Goal: Communication & Community: Answer question/provide support

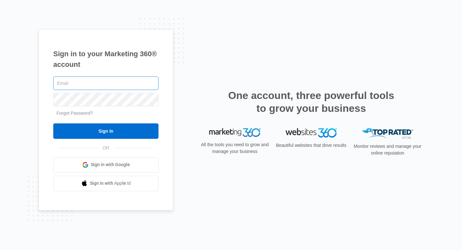
click at [97, 88] on input "text" at bounding box center [105, 82] width 105 height 13
type input "[PERSON_NAME][EMAIL_ADDRESS][DOMAIN_NAME]"
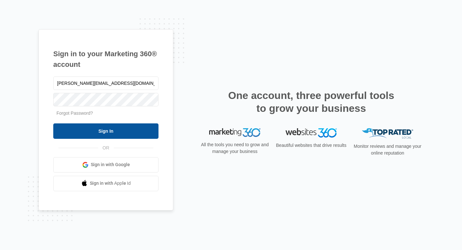
click at [109, 128] on input "Sign In" at bounding box center [105, 130] width 105 height 15
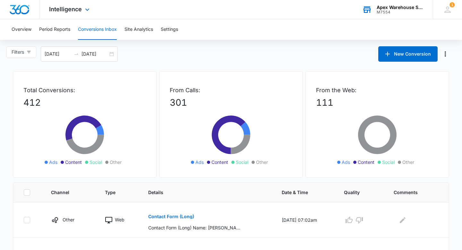
click at [401, 9] on div "Apex Warehouse Systems" at bounding box center [400, 7] width 47 height 5
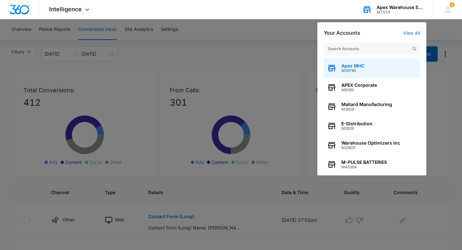
click at [351, 68] on span "Apex MHC" at bounding box center [352, 65] width 23 height 5
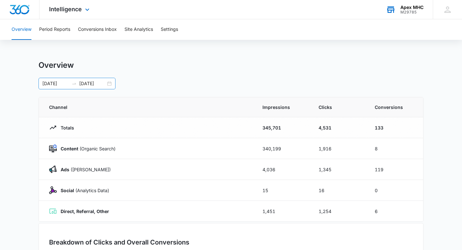
click at [109, 83] on div "[DATE] [DATE]" at bounding box center [76, 84] width 77 height 12
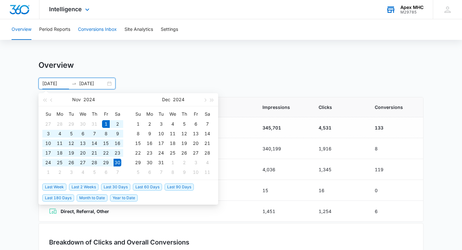
click at [102, 32] on button "Conversions Inbox" at bounding box center [97, 29] width 39 height 21
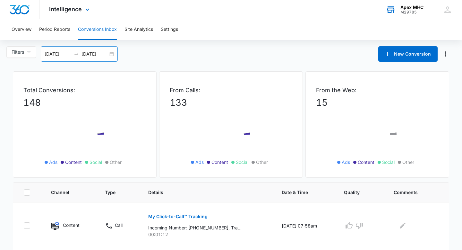
click at [113, 54] on div "[DATE] [DATE]" at bounding box center [79, 53] width 77 height 15
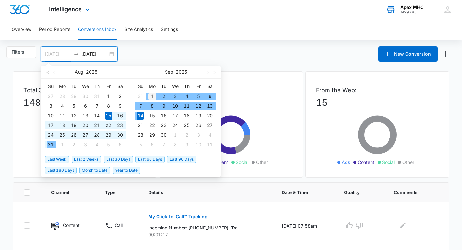
type input "[DATE]"
click at [151, 96] on div "1" at bounding box center [152, 96] width 8 height 8
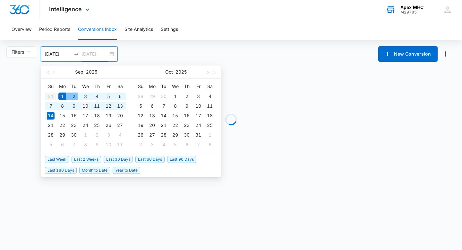
type input "[DATE]"
click at [86, 107] on div "10" at bounding box center [85, 106] width 8 height 8
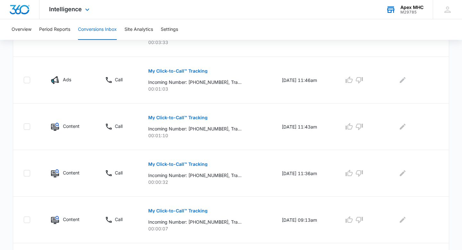
scroll to position [426, 0]
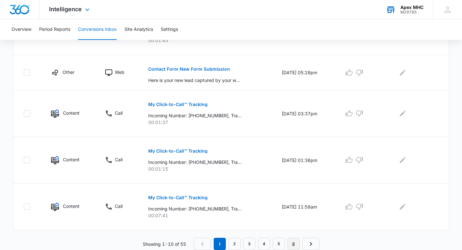
click at [295, 245] on link "6" at bounding box center [293, 243] width 12 height 12
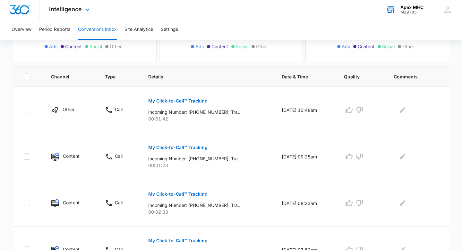
scroll to position [205, 0]
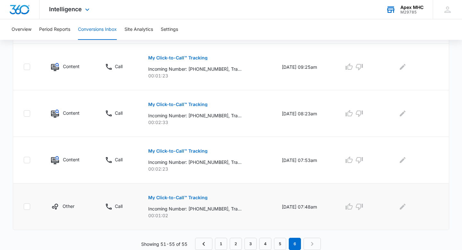
click at [198, 197] on p "My Click-to-Call™ Tracking" at bounding box center [177, 197] width 59 height 4
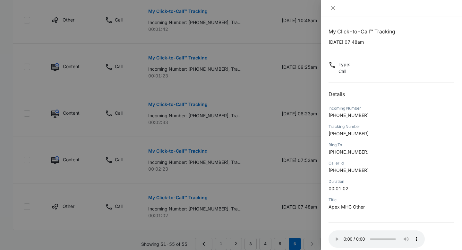
scroll to position [35, 0]
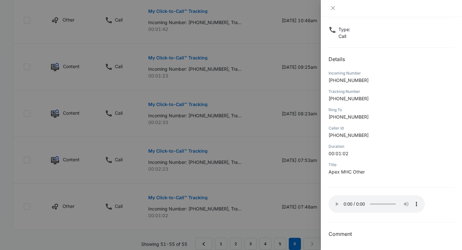
click at [415, 30] on div "Type : Call" at bounding box center [391, 32] width 126 height 13
click at [269, 109] on div at bounding box center [231, 125] width 462 height 250
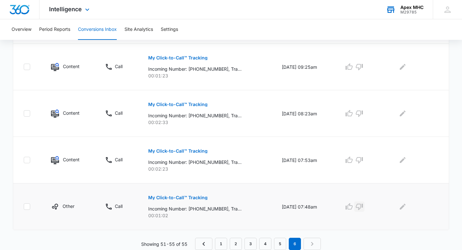
click at [363, 204] on icon "button" at bounding box center [359, 206] width 8 height 8
click at [406, 209] on icon "Edit Comments" at bounding box center [403, 206] width 8 height 8
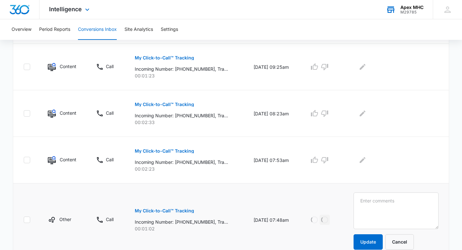
click at [408, 209] on textarea at bounding box center [395, 210] width 85 height 37
type textarea "Transferred to HR for employee verif: no voicemail box set up yet"
click at [376, 240] on button "Update" at bounding box center [367, 241] width 29 height 15
click at [186, 149] on p "My Click-to-Call™ Tracking" at bounding box center [164, 151] width 59 height 4
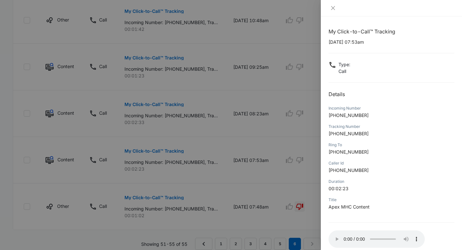
click at [289, 139] on div at bounding box center [231, 125] width 462 height 250
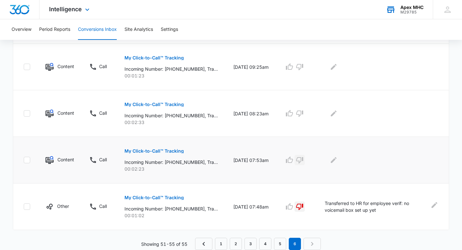
click at [303, 159] on icon "button" at bounding box center [300, 160] width 8 height 8
click at [337, 158] on icon "Edit Comments" at bounding box center [334, 160] width 8 height 8
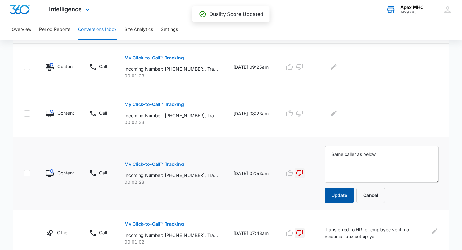
type textarea "Same caller as below"
click at [343, 194] on button "Update" at bounding box center [339, 194] width 29 height 15
click at [177, 106] on p "My Click-to-Call™ Tracking" at bounding box center [153, 104] width 59 height 4
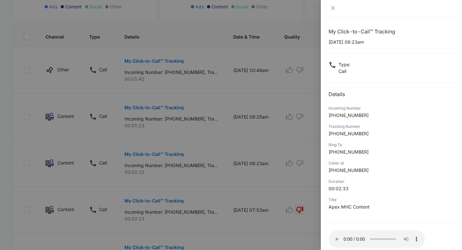
scroll to position [224, 0]
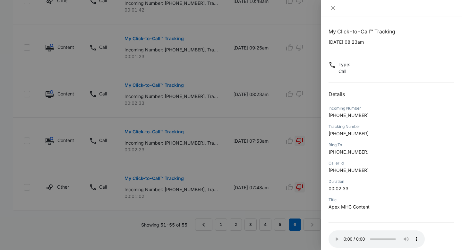
click at [297, 134] on div at bounding box center [231, 125] width 462 height 250
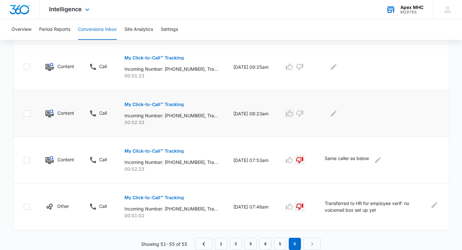
scroll to position [205, 0]
click at [293, 113] on icon "button" at bounding box center [289, 113] width 8 height 8
click at [339, 113] on button "Edit Comments" at bounding box center [333, 113] width 10 height 10
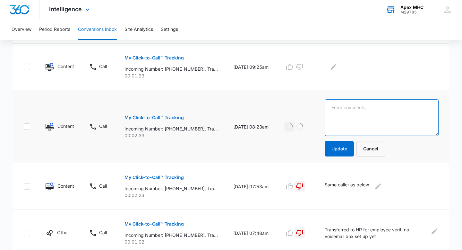
click at [358, 124] on textarea at bounding box center [382, 117] width 114 height 37
paste textarea "Transferred to rentals ([PERSON_NAME]) for fork rental - no answer"
type textarea "Transferred to rentals ([PERSON_NAME]) for fork rental - no answer"
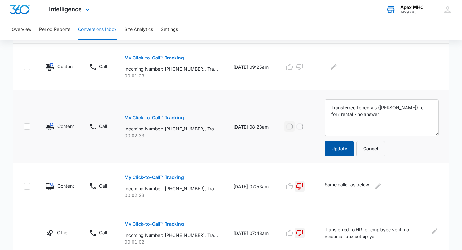
click at [343, 150] on button "Update" at bounding box center [339, 148] width 29 height 15
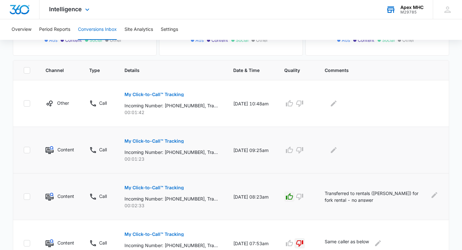
scroll to position [118, 0]
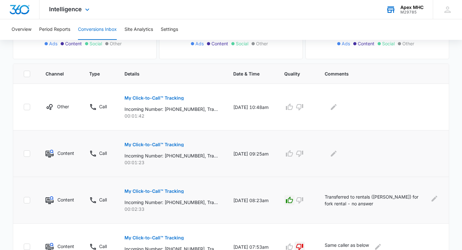
click at [160, 146] on p "My Click-to-Call™ Tracking" at bounding box center [153, 144] width 59 height 4
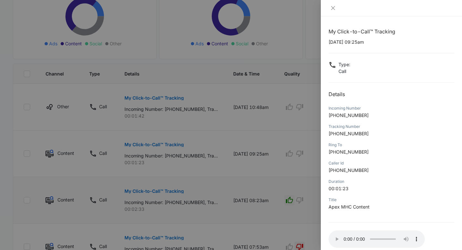
scroll to position [35, 0]
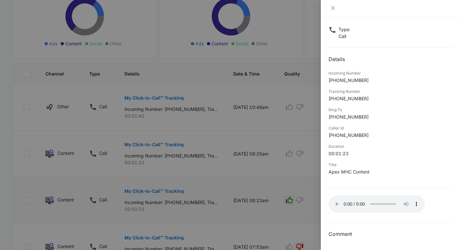
click at [303, 110] on div at bounding box center [231, 125] width 462 height 250
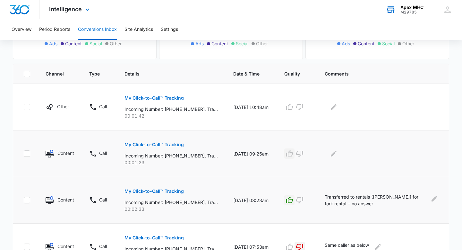
click at [293, 152] on icon "button" at bounding box center [289, 153] width 7 height 6
click at [337, 155] on icon "Edit Comments" at bounding box center [334, 153] width 8 height 8
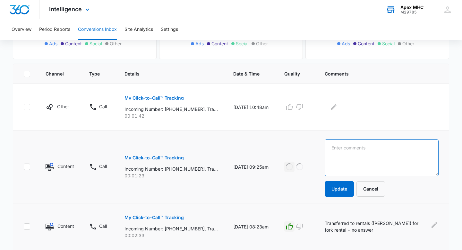
click at [350, 158] on textarea at bounding box center [382, 157] width 114 height 37
paste textarea "Transferred to [PERSON_NAME]: no answer - ATX Industrial Air Pump part"
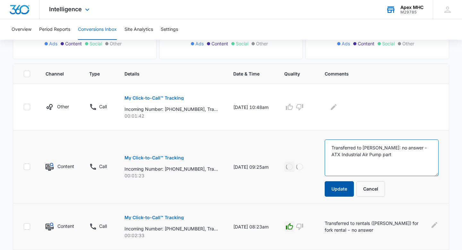
type textarea "Transferred to [PERSON_NAME]: no answer - ATX Industrial Air Pump part"
click at [344, 190] on button "Update" at bounding box center [339, 188] width 29 height 15
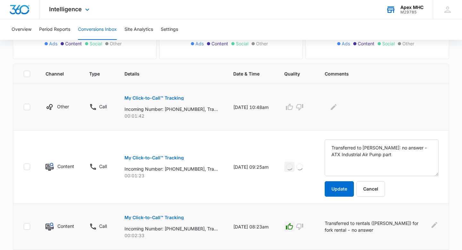
click at [176, 101] on button "My Click-to-Call™ Tracking" at bounding box center [153, 97] width 59 height 15
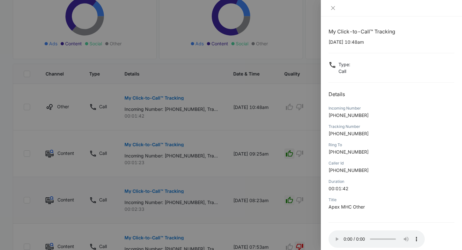
click at [306, 160] on div at bounding box center [231, 125] width 462 height 250
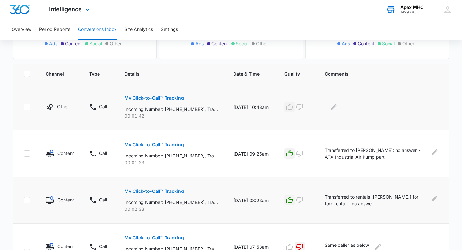
click at [293, 107] on icon "button" at bounding box center [289, 107] width 8 height 8
click at [336, 108] on icon "Edit Comments" at bounding box center [334, 107] width 8 height 8
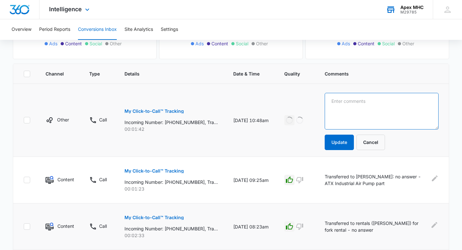
click at [346, 108] on textarea at bounding box center [382, 111] width 114 height 37
paste textarea "Transferred to rentals ([PERSON_NAME]) for fork rental - no answer"
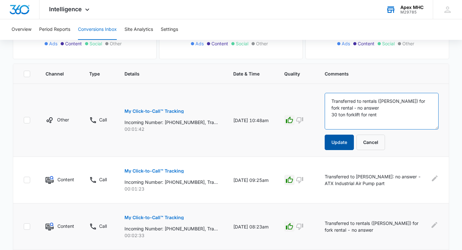
type textarea "Transferred to rentals ([PERSON_NAME]) for fork rental - no answer 30 ton forkl…"
click at [347, 146] on button "Update" at bounding box center [339, 141] width 29 height 15
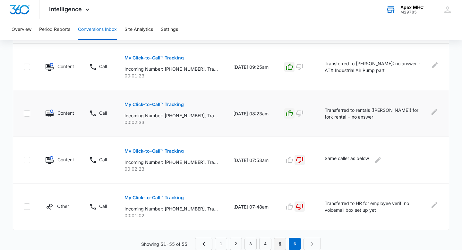
click at [277, 241] on link "5" at bounding box center [280, 243] width 12 height 12
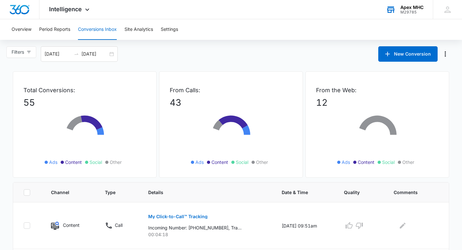
scroll to position [404, 0]
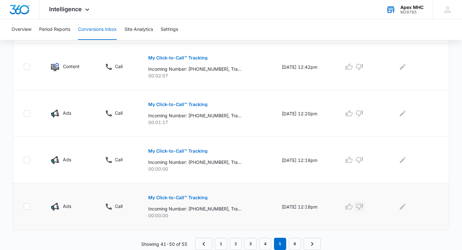
click at [363, 208] on icon "button" at bounding box center [359, 206] width 8 height 8
click at [363, 159] on icon "button" at bounding box center [359, 160] width 8 height 8
click at [405, 208] on icon "Edit Comments" at bounding box center [403, 206] width 8 height 8
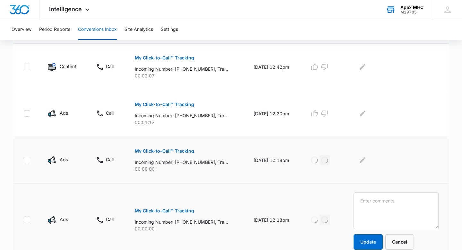
click at [405, 208] on textarea at bounding box center [395, 210] width 85 height 37
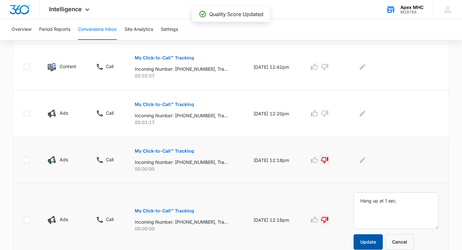
type textarea "Hang up at 1 sec."
click at [381, 241] on button "Update" at bounding box center [367, 241] width 29 height 15
click at [381, 205] on textarea "Hang up at 1 sec." at bounding box center [395, 210] width 85 height 37
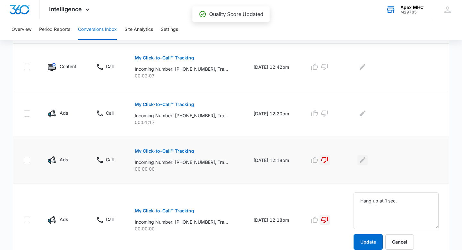
click at [365, 160] on icon "Edit Comments" at bounding box center [363, 160] width 6 height 6
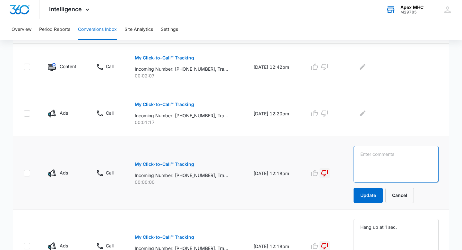
click at [377, 161] on textarea at bounding box center [395, 164] width 85 height 37
paste textarea "Hang up at 1 sec."
type textarea "Hang up at 1 sec."
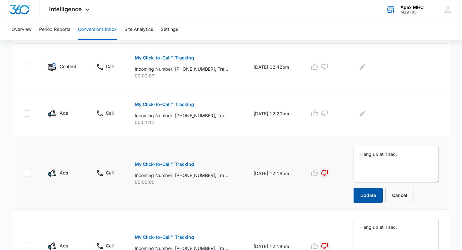
click at [377, 191] on button "Update" at bounding box center [367, 194] width 29 height 15
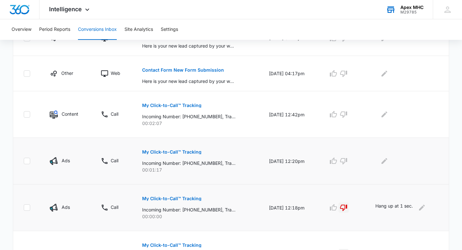
scroll to position [354, 0]
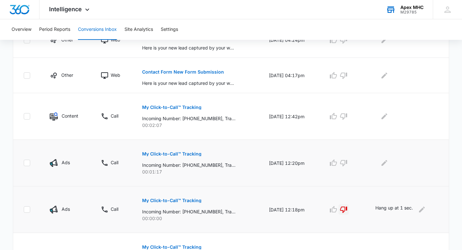
click at [185, 156] on button "My Click-to-Call™ Tracking" at bounding box center [171, 153] width 59 height 15
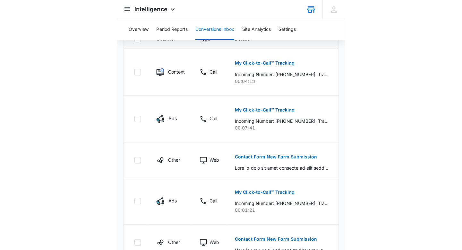
scroll to position [344, 0]
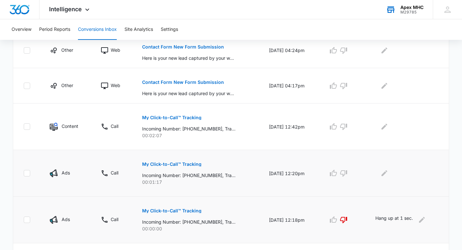
click at [163, 168] on button "My Click-to-Call™ Tracking" at bounding box center [171, 163] width 59 height 15
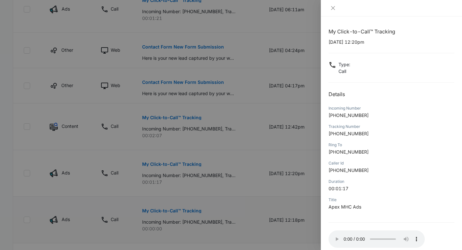
scroll to position [35, 0]
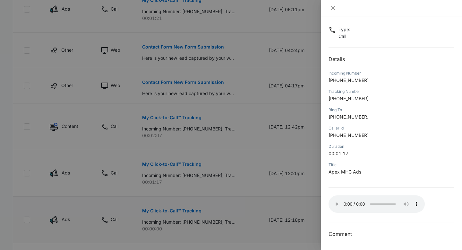
click at [307, 201] on div at bounding box center [231, 125] width 462 height 250
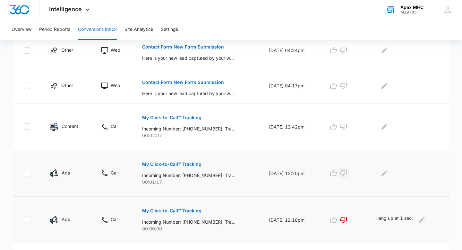
click at [347, 173] on icon "button" at bounding box center [343, 173] width 7 height 6
click at [388, 173] on icon "Edit Comments" at bounding box center [384, 173] width 8 height 8
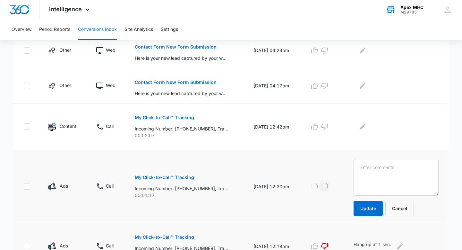
click at [394, 177] on textarea at bounding box center [395, 177] width 85 height 37
click at [381, 169] on textarea "VM: Message started at 48 secs - no VM left" at bounding box center [395, 177] width 85 height 37
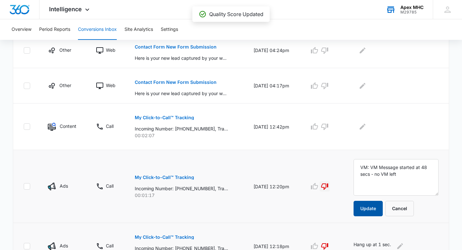
type textarea "VM: VM Message started at 48 secs - no VM left"
click at [378, 207] on button "Update" at bounding box center [367, 207] width 29 height 15
click at [179, 116] on p "My Click-to-Call™ Tracking" at bounding box center [164, 117] width 59 height 4
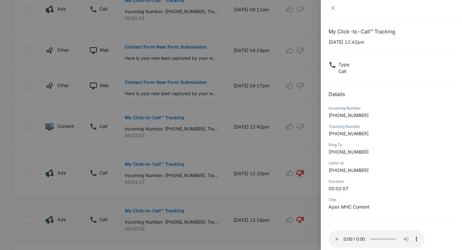
click at [288, 152] on div at bounding box center [231, 125] width 462 height 250
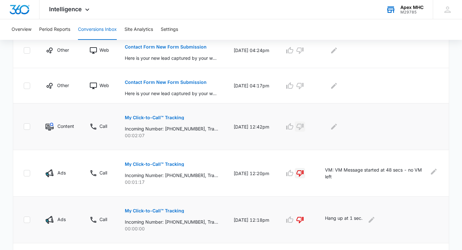
click at [303, 124] on icon "button" at bounding box center [299, 126] width 7 height 6
click at [337, 124] on icon "Edit Comments" at bounding box center [334, 126] width 6 height 6
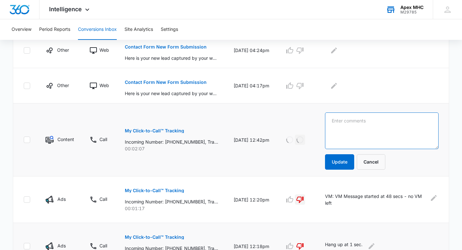
click at [355, 130] on textarea at bounding box center [382, 130] width 114 height 37
click at [166, 129] on p "My Click-to-Call™ Tracking" at bounding box center [154, 130] width 59 height 4
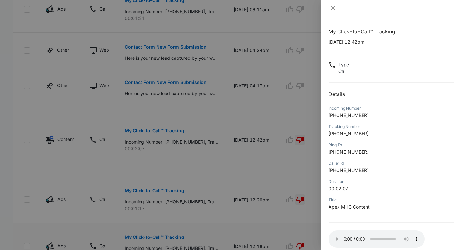
click at [302, 116] on div at bounding box center [231, 125] width 462 height 250
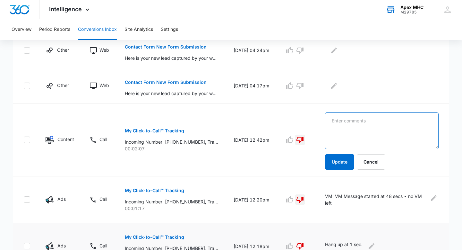
click at [348, 132] on textarea at bounding box center [382, 130] width 114 height 37
paste textarea "Transfer to [PERSON_NAME] (commercial real estate) : no answer"
type textarea "Transfer to [PERSON_NAME] (commercial real estate) : no answer"
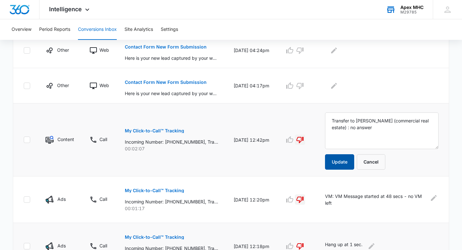
click at [350, 163] on button "Update" at bounding box center [339, 161] width 29 height 15
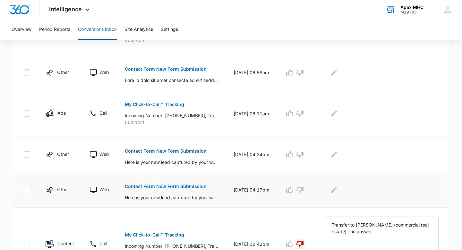
scroll to position [235, 0]
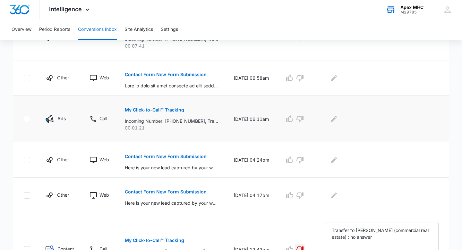
click at [175, 110] on p "My Click-to-Call™ Tracking" at bounding box center [154, 109] width 59 height 4
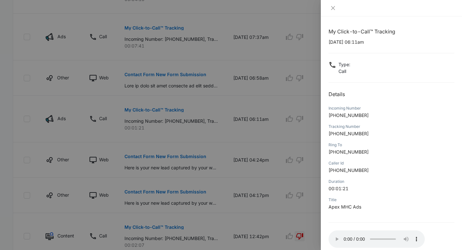
click at [277, 127] on div at bounding box center [231, 125] width 462 height 250
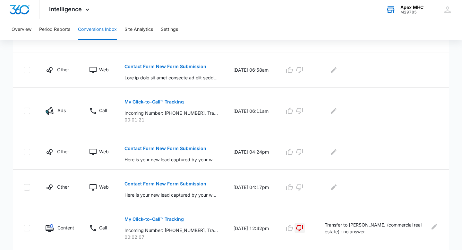
scroll to position [240, 0]
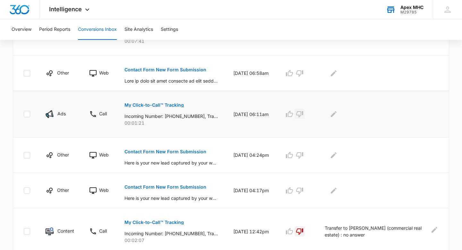
click at [303, 115] on icon "button" at bounding box center [300, 114] width 8 height 8
click at [337, 115] on icon "Edit Comments" at bounding box center [334, 114] width 8 height 8
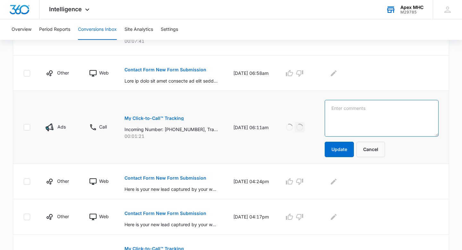
click at [344, 116] on textarea at bounding box center [382, 118] width 114 height 37
paste textarea "VM: Message started at 58 secs - no VM left"
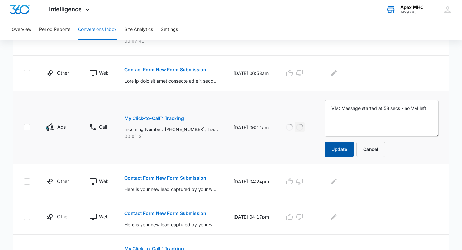
click at [349, 151] on button "Update" at bounding box center [339, 148] width 29 height 15
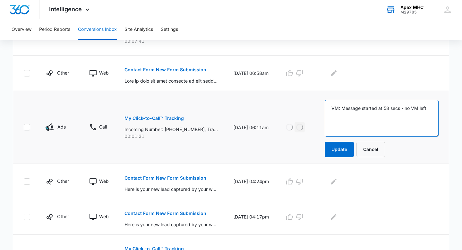
click at [340, 109] on textarea "VM: Message started at 58 secs - no VM left" at bounding box center [382, 118] width 114 height 37
type textarea "AD VM: Message started at 58 secs - no VM left"
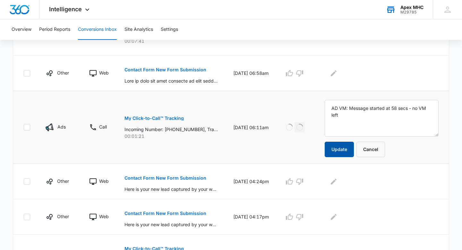
click at [341, 152] on button "Update" at bounding box center [339, 148] width 29 height 15
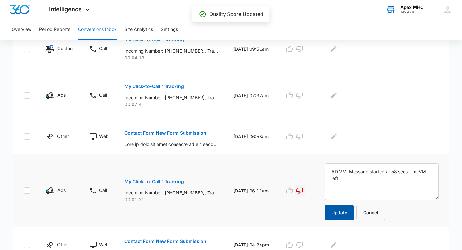
scroll to position [176, 0]
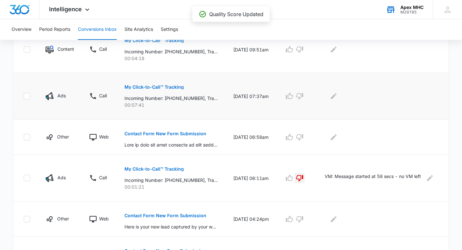
click at [177, 88] on p "My Click-to-Call™ Tracking" at bounding box center [153, 87] width 59 height 4
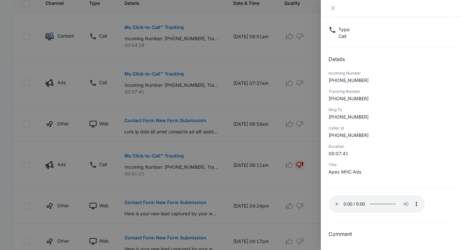
scroll to position [0, 0]
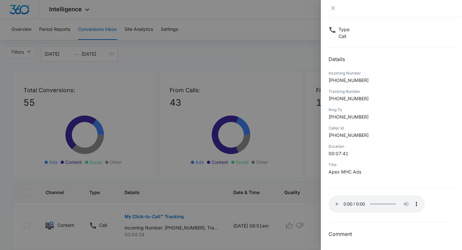
click at [296, 134] on div at bounding box center [231, 125] width 462 height 250
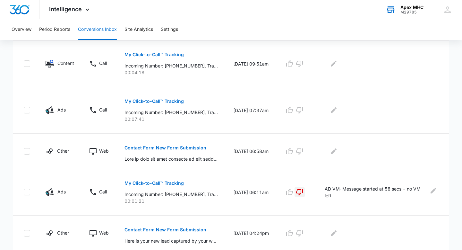
scroll to position [184, 0]
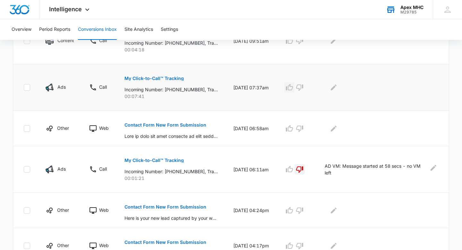
click at [293, 87] on icon "button" at bounding box center [289, 87] width 8 height 8
click at [337, 89] on icon "Edit Comments" at bounding box center [334, 87] width 8 height 8
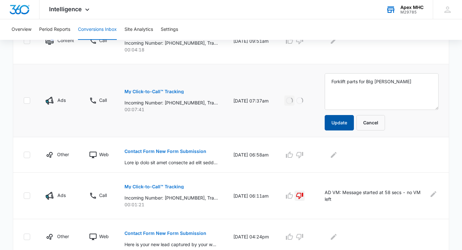
type textarea "Forklift parts for BIg [PERSON_NAME]"
click at [342, 124] on button "Update" at bounding box center [339, 122] width 29 height 15
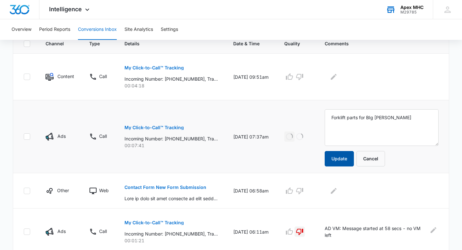
scroll to position [132, 0]
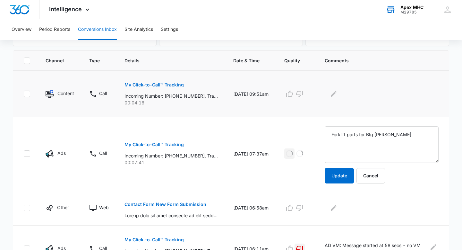
click at [166, 85] on p "My Click-to-Call™ Tracking" at bounding box center [153, 84] width 59 height 4
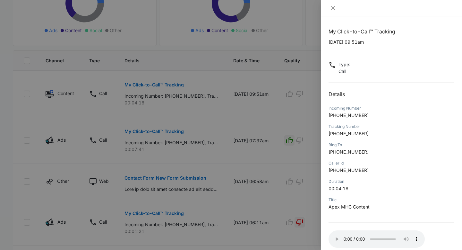
scroll to position [35, 0]
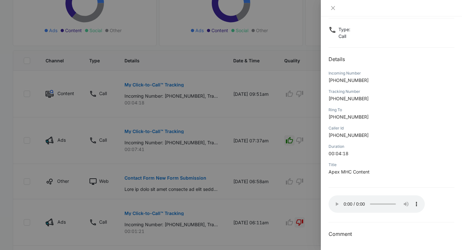
click at [278, 93] on div at bounding box center [231, 125] width 462 height 250
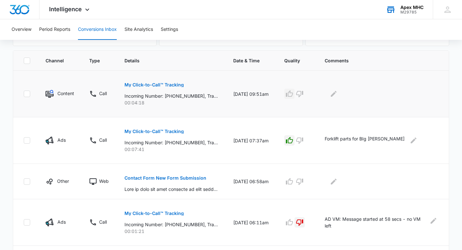
click at [293, 94] on icon "button" at bounding box center [289, 94] width 8 height 8
click at [337, 95] on icon "Edit Comments" at bounding box center [334, 94] width 8 height 8
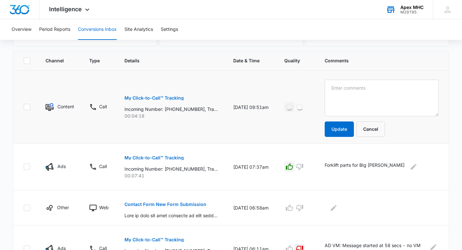
click at [348, 99] on textarea at bounding box center [382, 98] width 114 height 37
type textarea "Master cylinder and inching cylinder"
click at [349, 131] on button "Update" at bounding box center [339, 128] width 29 height 15
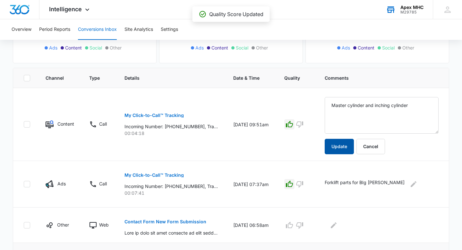
scroll to position [114, 0]
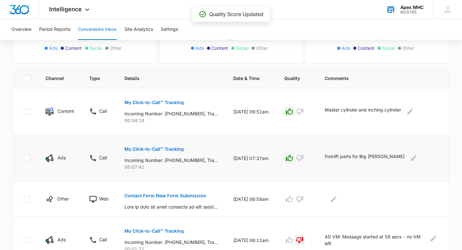
click at [346, 147] on td "Forklift parts for BIg [PERSON_NAME]" at bounding box center [383, 158] width 132 height 47
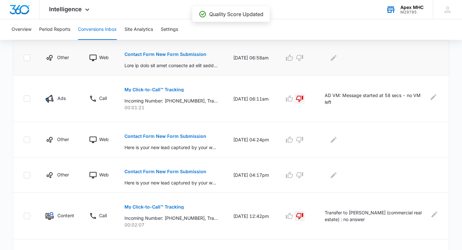
scroll to position [404, 0]
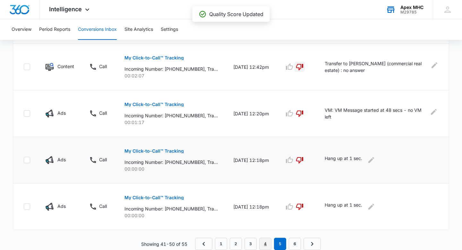
click at [267, 245] on link "4" at bounding box center [265, 243] width 12 height 12
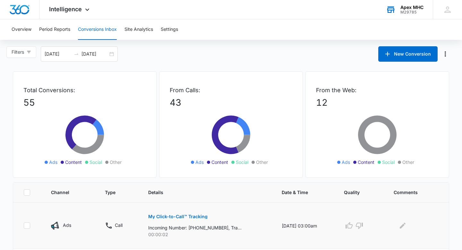
scroll to position [415, 0]
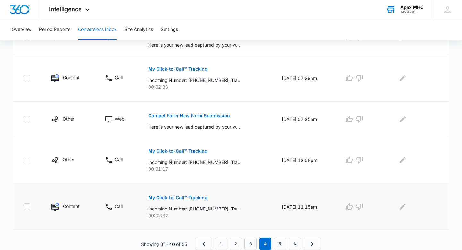
click at [183, 198] on p "My Click-to-Call™ Tracking" at bounding box center [177, 197] width 59 height 4
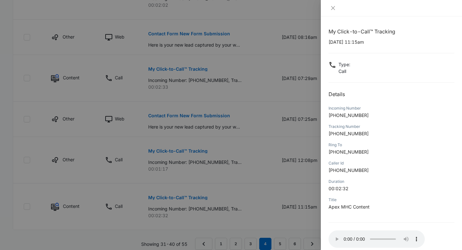
click at [267, 98] on div at bounding box center [231, 125] width 462 height 250
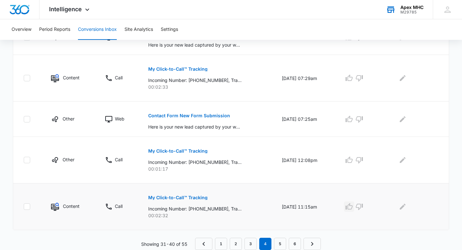
click at [353, 206] on icon "button" at bounding box center [349, 206] width 8 height 8
click at [403, 206] on icon "Edit Comments" at bounding box center [403, 206] width 8 height 8
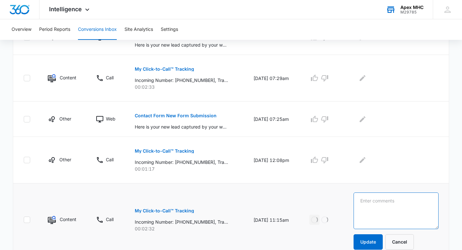
click at [405, 207] on textarea at bounding box center [395, 210] width 85 height 37
paste textarea "Call transferred to service ([PERSON_NAME]), no answer - VM left for service"
type textarea "Call transferred to service ([PERSON_NAME]), no answer - VM left for service"
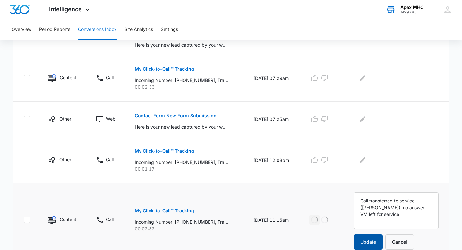
click at [377, 247] on button "Update" at bounding box center [367, 241] width 29 height 15
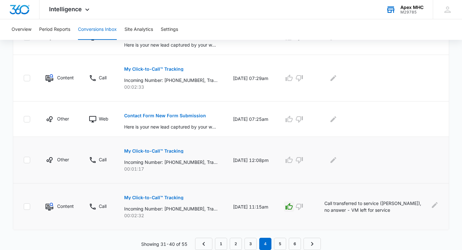
click at [173, 150] on p "My Click-to-Call™ Tracking" at bounding box center [153, 151] width 59 height 4
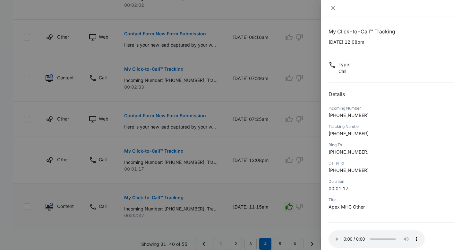
click at [309, 134] on div at bounding box center [231, 125] width 462 height 250
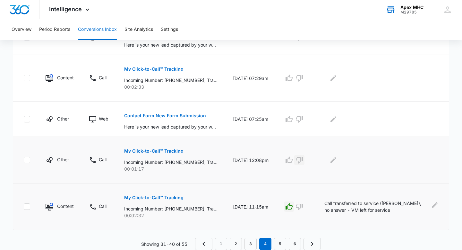
click at [303, 159] on icon "button" at bounding box center [299, 160] width 8 height 8
click at [336, 160] on icon "Edit Comments" at bounding box center [333, 160] width 6 height 6
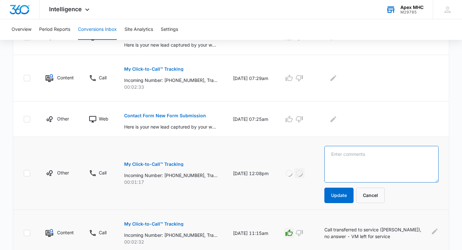
click at [356, 161] on textarea at bounding box center [381, 164] width 114 height 37
type textarea "Freight solicitor"
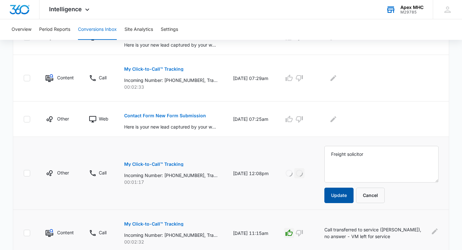
click at [343, 195] on button "Update" at bounding box center [338, 194] width 29 height 15
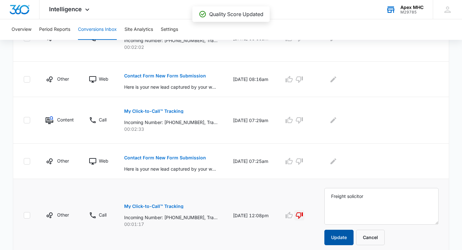
scroll to position [372, 0]
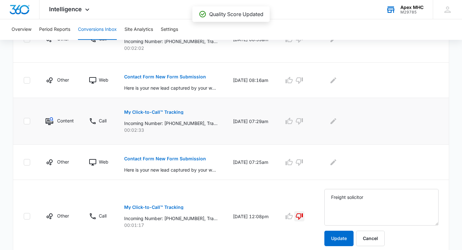
click at [172, 115] on button "My Click-to-Call™ Tracking" at bounding box center [153, 111] width 59 height 15
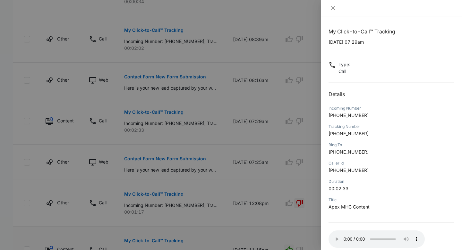
click at [286, 151] on div at bounding box center [231, 125] width 462 height 250
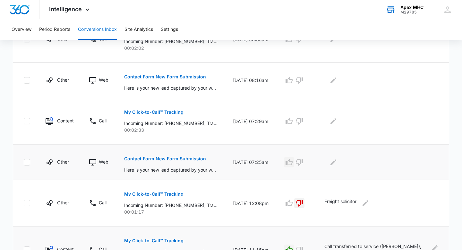
click at [293, 164] on icon "button" at bounding box center [289, 162] width 8 height 8
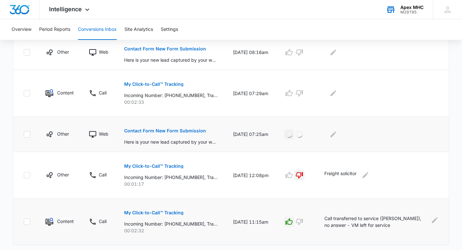
scroll to position [415, 0]
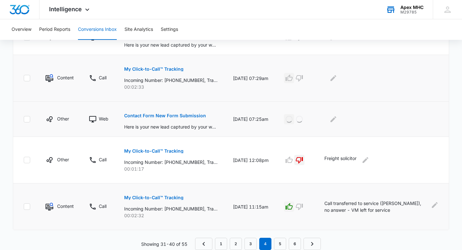
click at [293, 81] on icon "button" at bounding box center [289, 78] width 8 height 8
click at [347, 74] on div at bounding box center [381, 78] width 114 height 10
click at [337, 76] on icon "Edit Comments" at bounding box center [333, 78] width 8 height 8
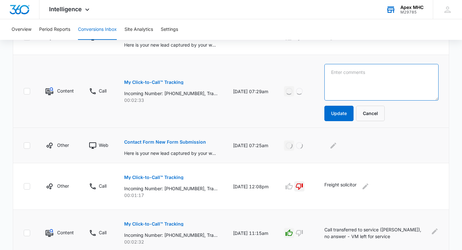
click at [353, 81] on textarea at bounding box center [381, 82] width 114 height 37
paste textarea "Updated computer systems for forklifts"
paste textarea "[PERSON_NAME] unable to transfer call to service: gave cust. service #"
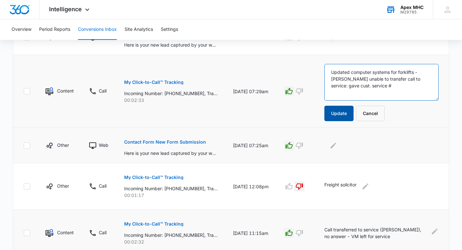
type textarea "Updated computer systems for forklifts - [PERSON_NAME] unable to transfer call …"
click at [346, 111] on button "Update" at bounding box center [338, 113] width 29 height 15
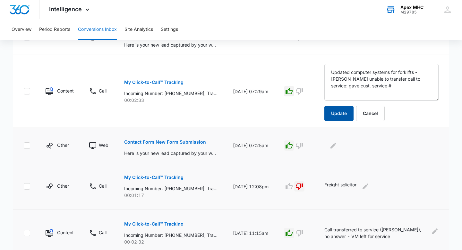
scroll to position [441, 0]
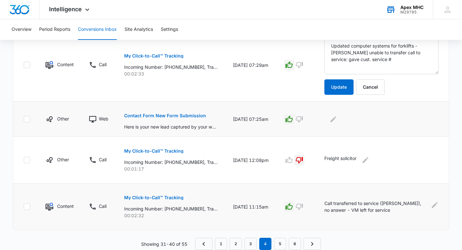
click at [293, 121] on icon "button" at bounding box center [288, 118] width 7 height 6
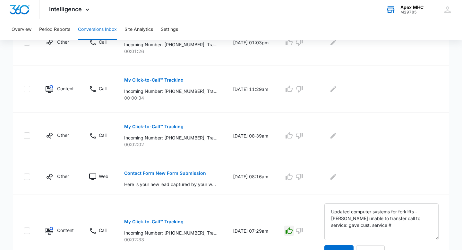
scroll to position [268, 0]
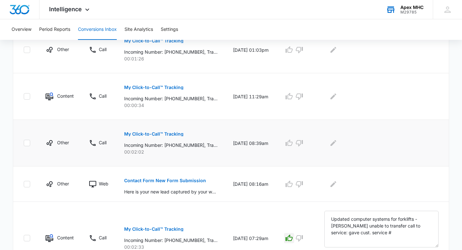
click at [177, 136] on button "My Click-to-Call™ Tracking" at bounding box center [153, 133] width 59 height 15
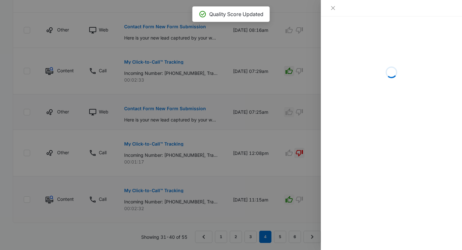
scroll to position [434, 0]
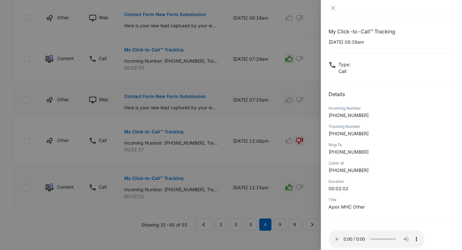
click at [278, 110] on div at bounding box center [231, 125] width 462 height 250
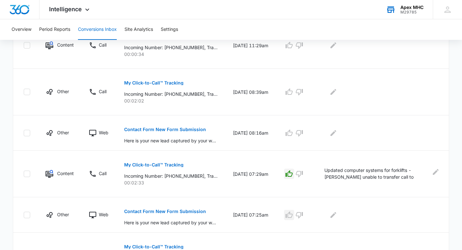
scroll to position [319, 0]
click at [293, 95] on icon "button" at bounding box center [289, 92] width 8 height 8
click at [337, 94] on icon "Edit Comments" at bounding box center [333, 92] width 8 height 8
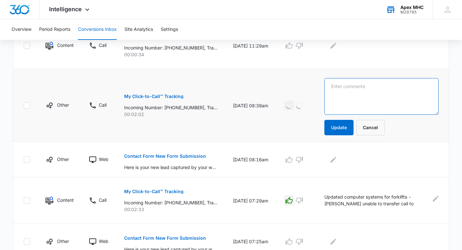
click at [345, 98] on textarea at bounding box center [381, 96] width 114 height 37
paste textarea "Looking to sell SMO stainless steel lift"
type textarea "Looking to sell SMO stainless steel lift"
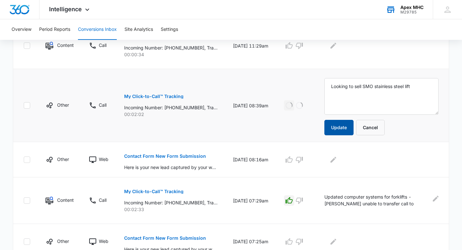
click at [345, 129] on button "Update" at bounding box center [338, 127] width 29 height 15
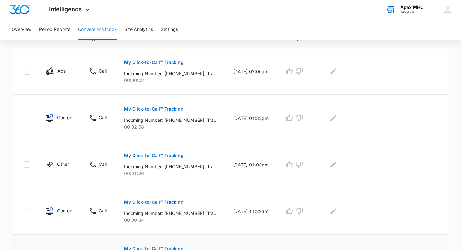
scroll to position [143, 0]
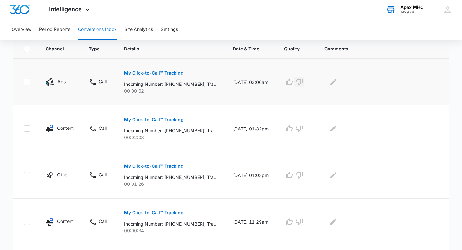
click at [304, 83] on button "button" at bounding box center [299, 82] width 10 height 10
click at [330, 84] on div at bounding box center [381, 82] width 114 height 10
click at [333, 84] on button "Edit Comments" at bounding box center [333, 82] width 10 height 10
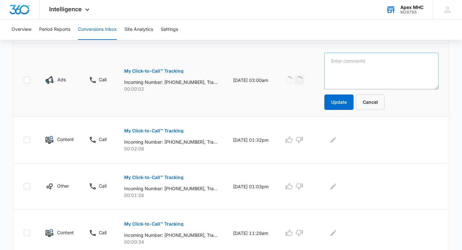
scroll to position [148, 0]
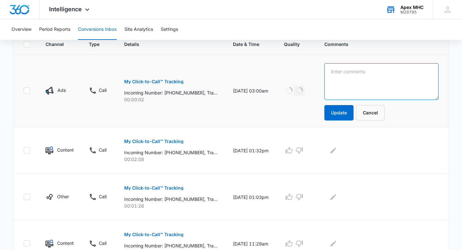
click at [347, 90] on textarea at bounding box center [381, 81] width 114 height 37
type textarea "Hang up @ 2 seconds"
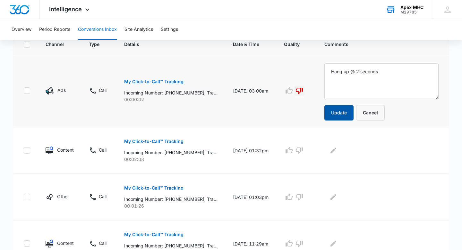
click at [342, 115] on button "Update" at bounding box center [338, 112] width 29 height 15
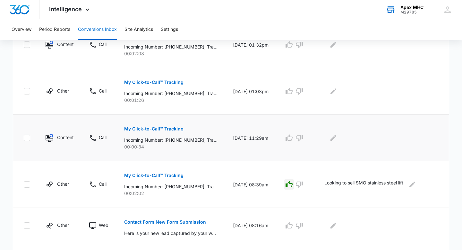
scroll to position [214, 0]
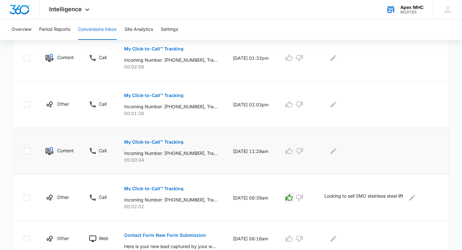
click at [174, 142] on p "My Click-to-Call™ Tracking" at bounding box center [153, 142] width 59 height 4
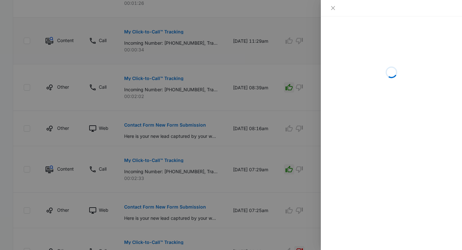
scroll to position [434, 0]
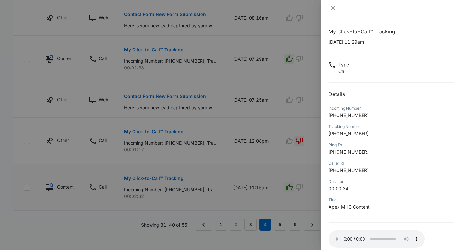
click at [317, 221] on div at bounding box center [231, 125] width 462 height 250
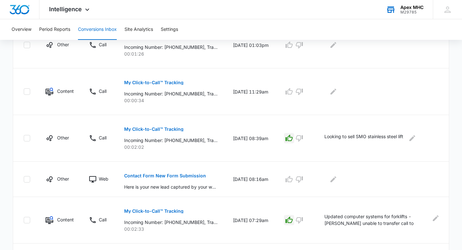
scroll to position [247, 0]
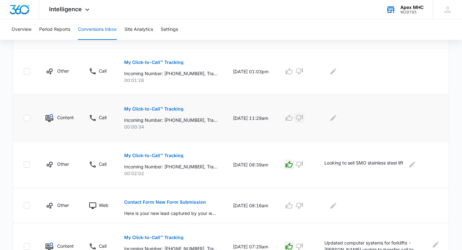
click at [303, 120] on icon "button" at bounding box center [299, 118] width 8 height 8
click at [337, 120] on icon "Edit Comments" at bounding box center [333, 118] width 8 height 8
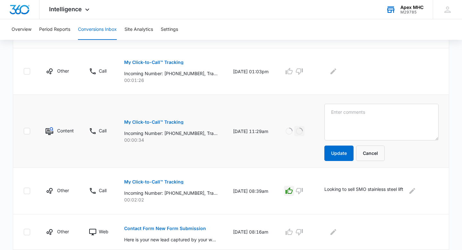
click at [338, 121] on textarea at bounding box center [381, 122] width 114 height 37
type textarea "Hang up @ 31 seconds"
click at [342, 156] on button "Update" at bounding box center [338, 152] width 29 height 15
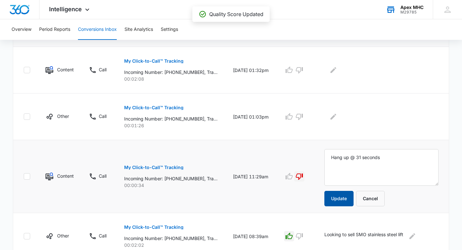
scroll to position [200, 0]
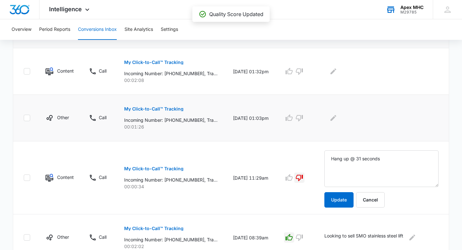
click at [170, 108] on p "My Click-to-Call™ Tracking" at bounding box center [153, 108] width 59 height 4
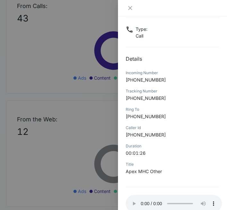
scroll to position [35, 0]
